Goal: Find specific page/section: Find specific page/section

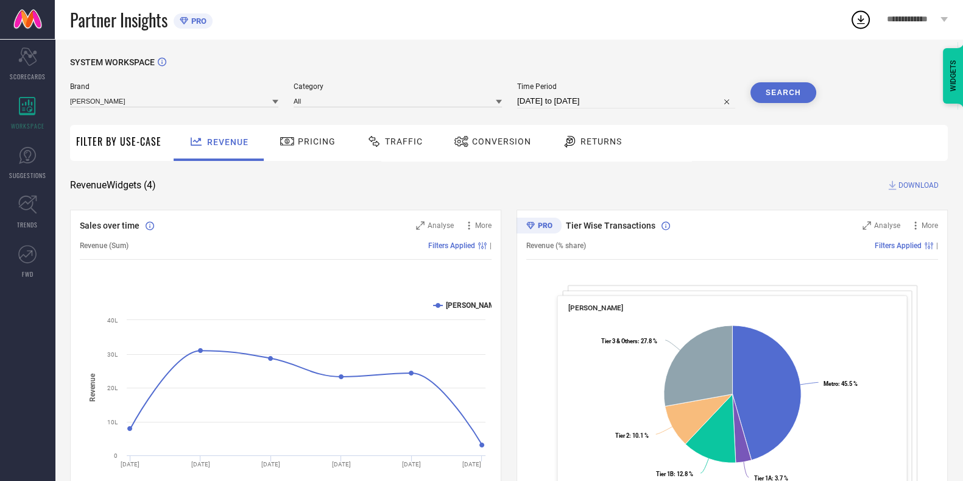
click at [370, 157] on div "Traffic" at bounding box center [394, 143] width 86 height 36
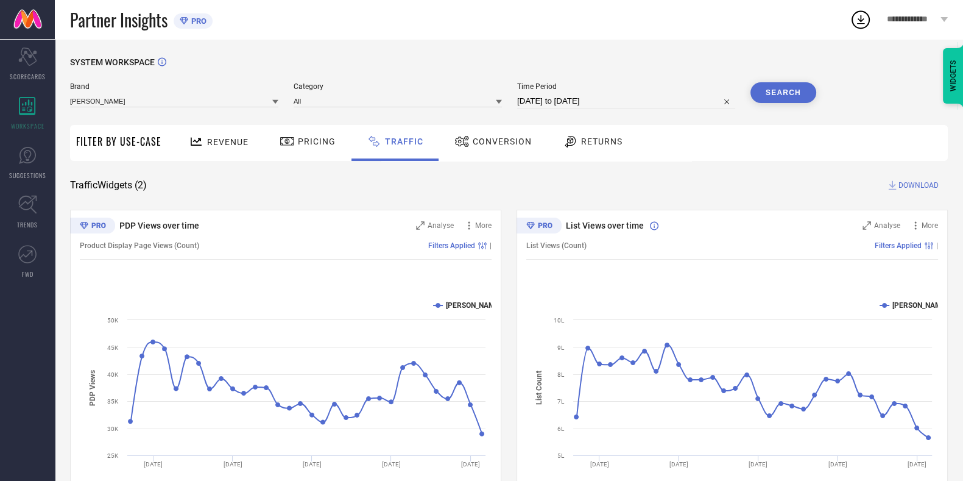
scroll to position [52, 0]
